Goal: Complete application form

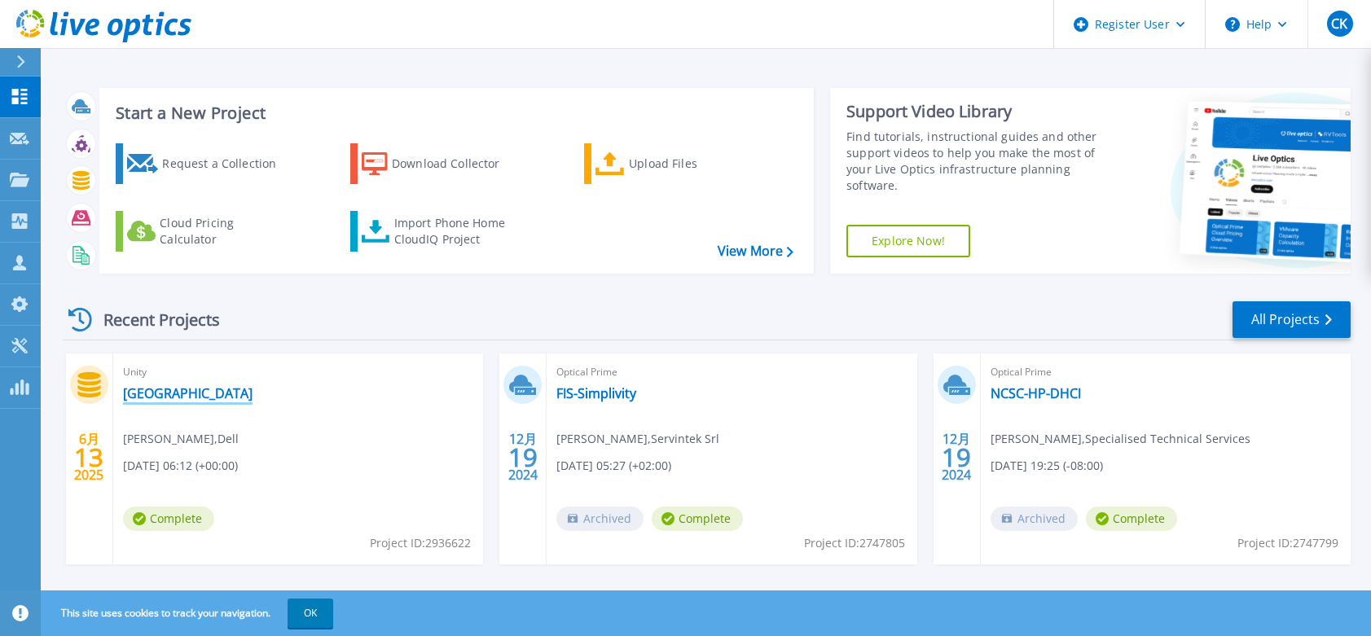
click at [218, 385] on link "[GEOGRAPHIC_DATA]" at bounding box center [188, 393] width 130 height 16
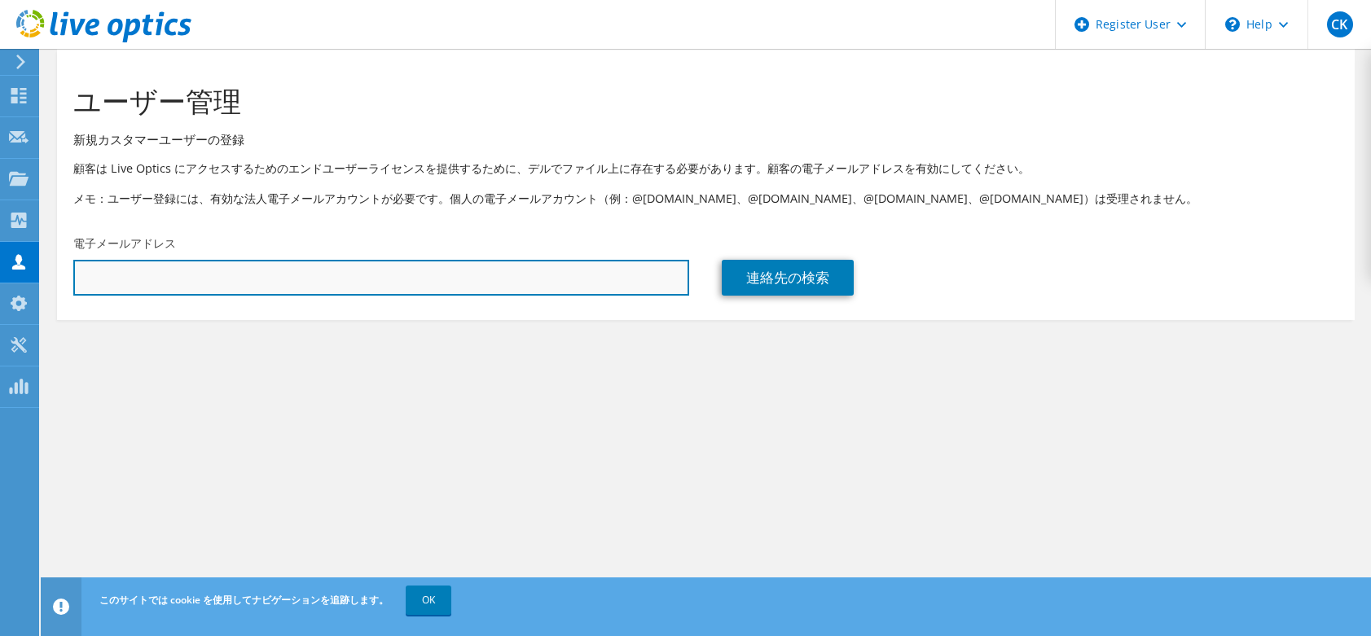
click at [257, 279] on input "text" at bounding box center [381, 278] width 616 height 36
type input "げ"
type input "genki"
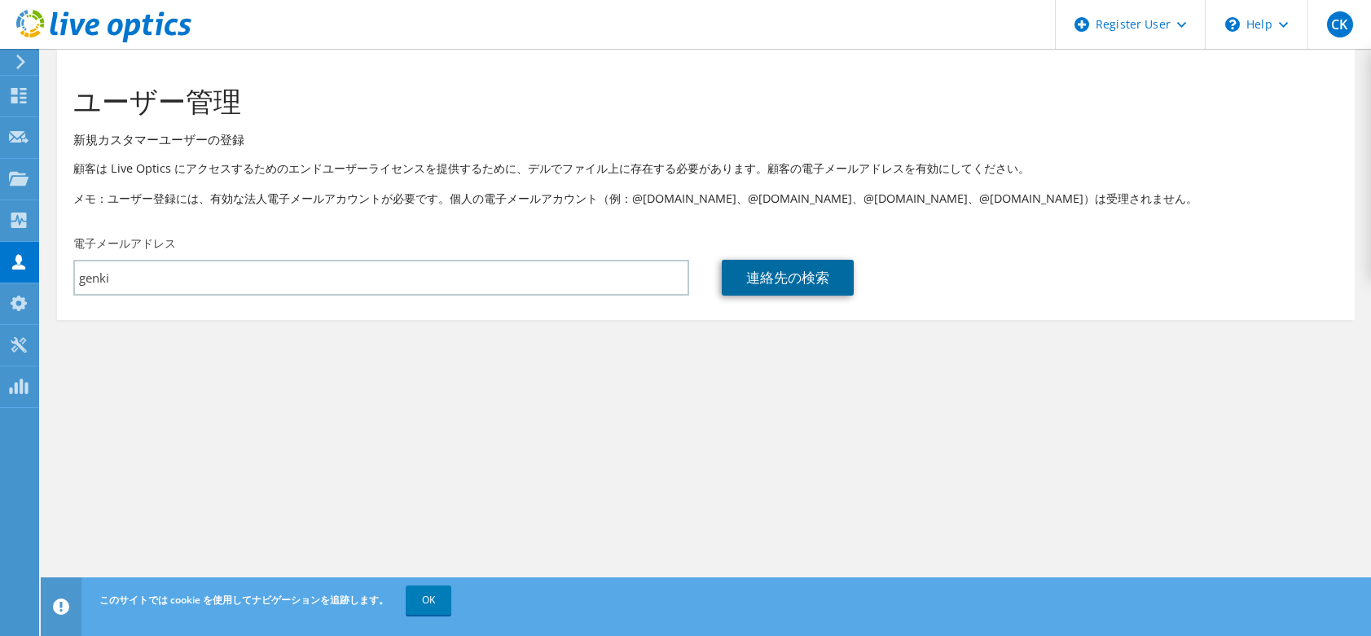
click at [759, 287] on link "連絡先の検索" at bounding box center [788, 278] width 132 height 36
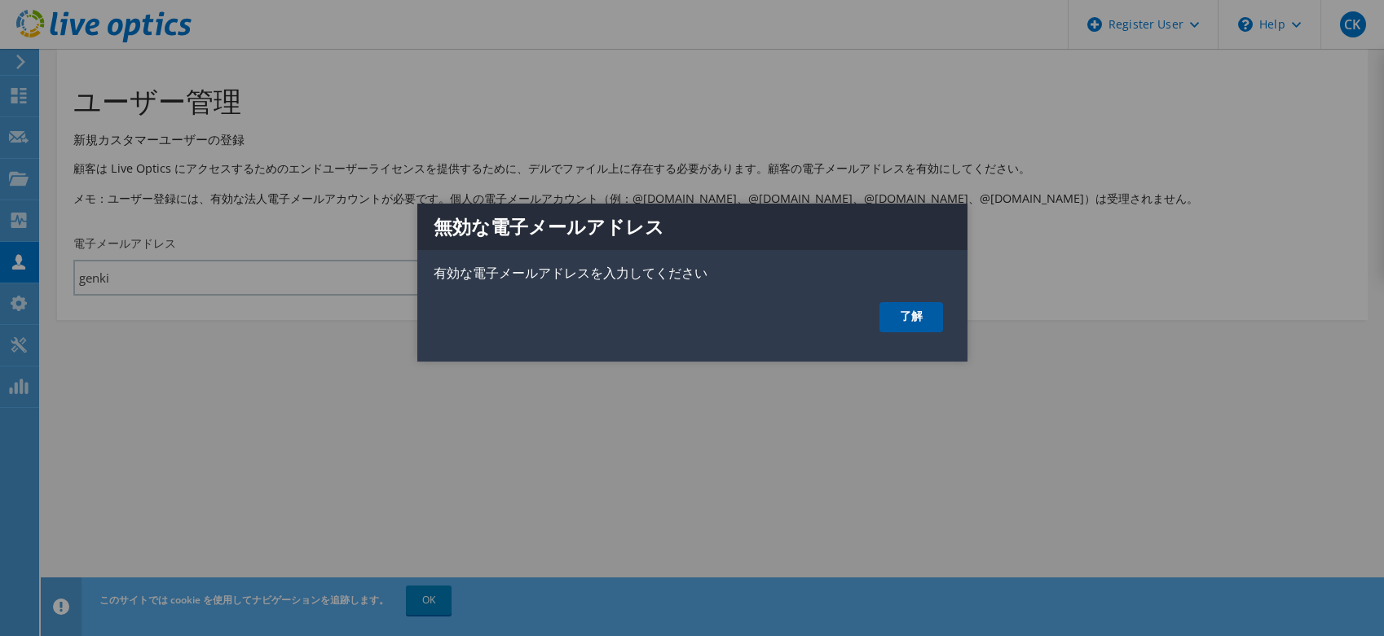
click at [904, 307] on link "了解" at bounding box center [911, 317] width 64 height 30
